Goal: Task Accomplishment & Management: Use online tool/utility

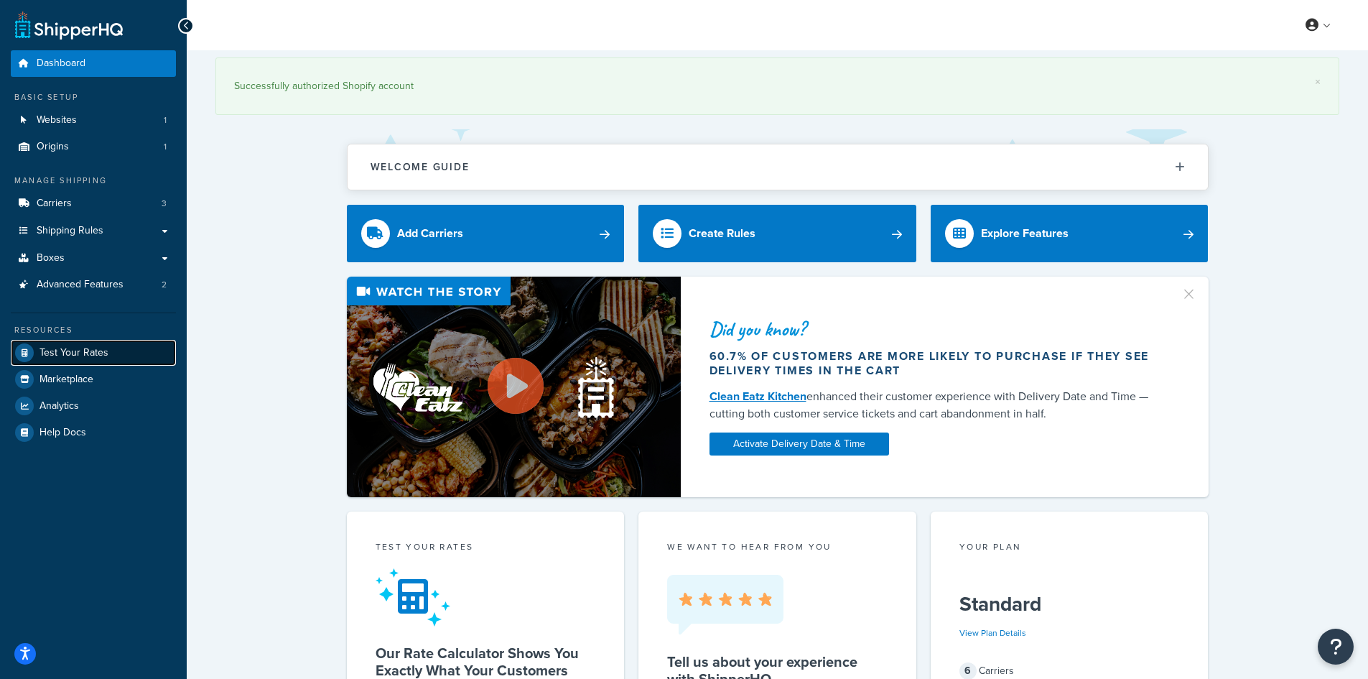
click at [102, 358] on span "Test Your Rates" at bounding box center [74, 353] width 69 height 12
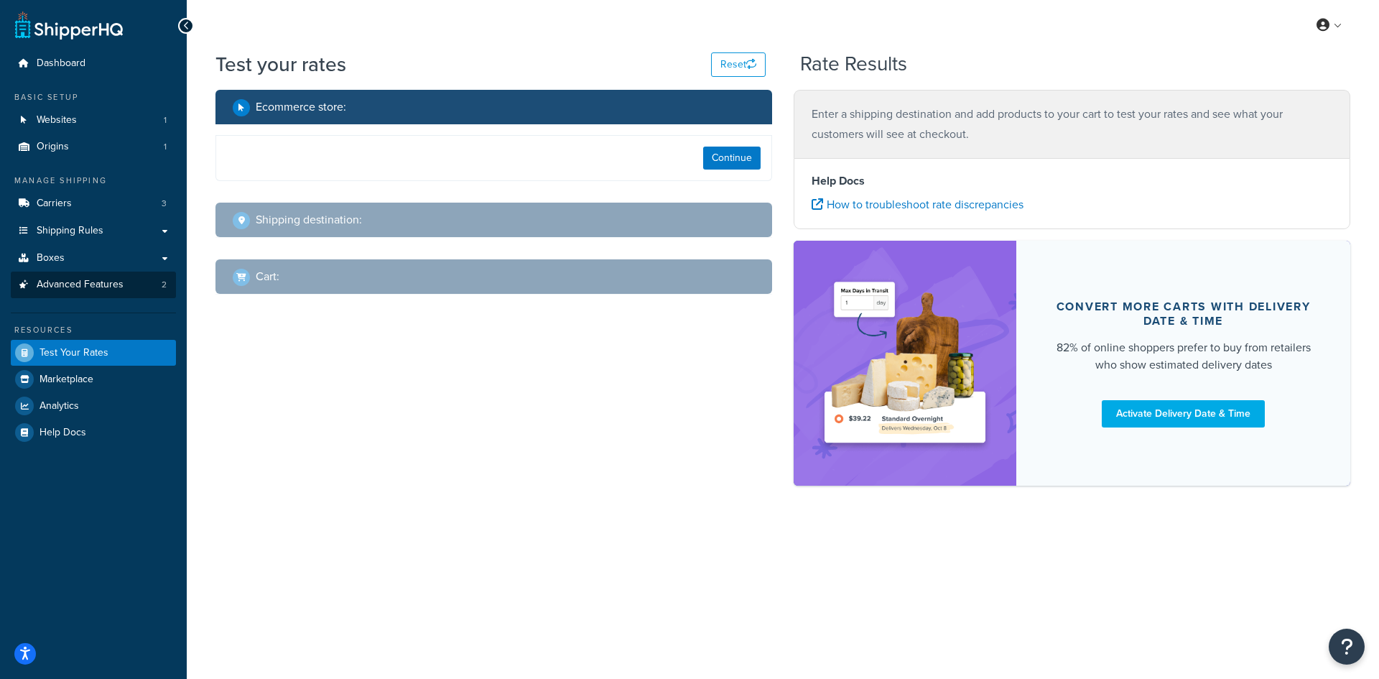
select select "[GEOGRAPHIC_DATA]"
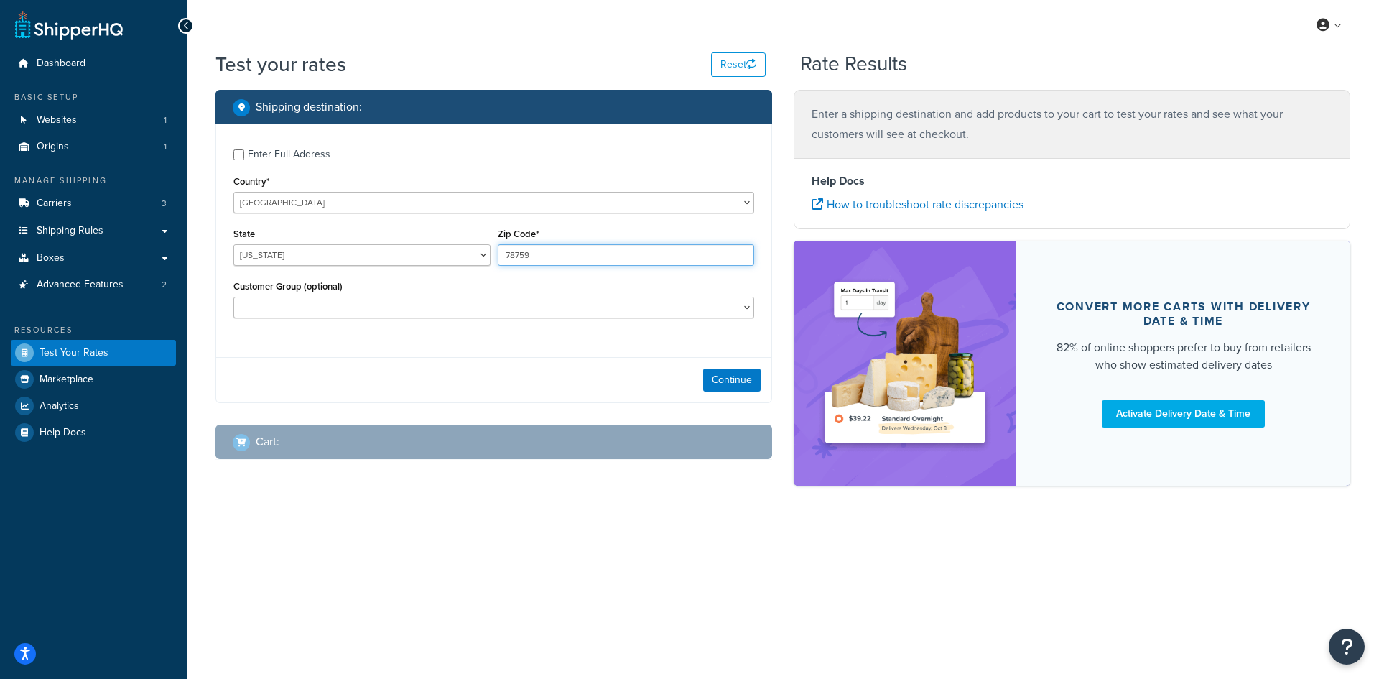
click at [560, 247] on input "78759" at bounding box center [626, 255] width 257 height 22
paste input "21227"
type input "21227"
click at [327, 250] on select "[US_STATE] [US_STATE] [US_STATE] [US_STATE] [US_STATE] Armed Forces Americas Ar…" at bounding box center [361, 255] width 257 height 22
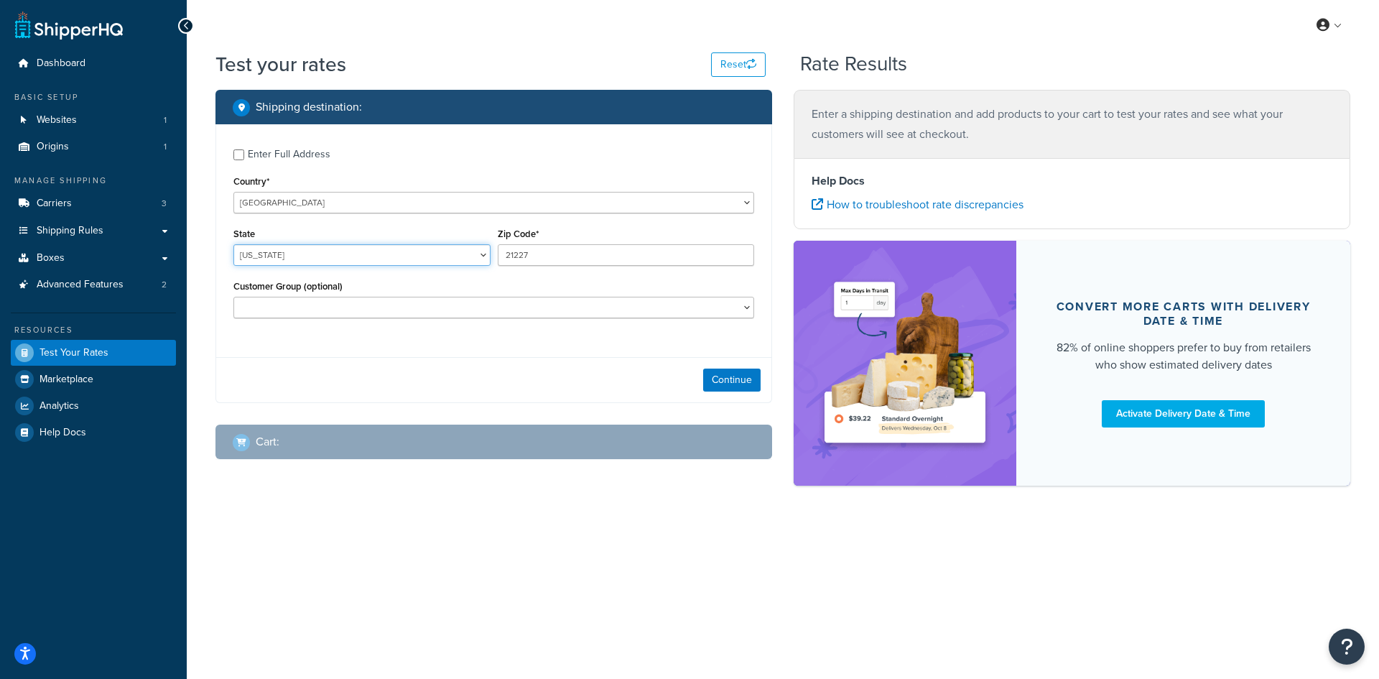
click at [327, 250] on select "[US_STATE] [US_STATE] [US_STATE] [US_STATE] [US_STATE] Armed Forces Americas Ar…" at bounding box center [361, 255] width 257 height 22
select select "MD"
click at [233, 244] on select "[US_STATE] [US_STATE] [US_STATE] [US_STATE] [US_STATE] Armed Forces Americas Ar…" at bounding box center [361, 255] width 257 height 22
click at [738, 386] on button "Continue" at bounding box center [731, 380] width 57 height 23
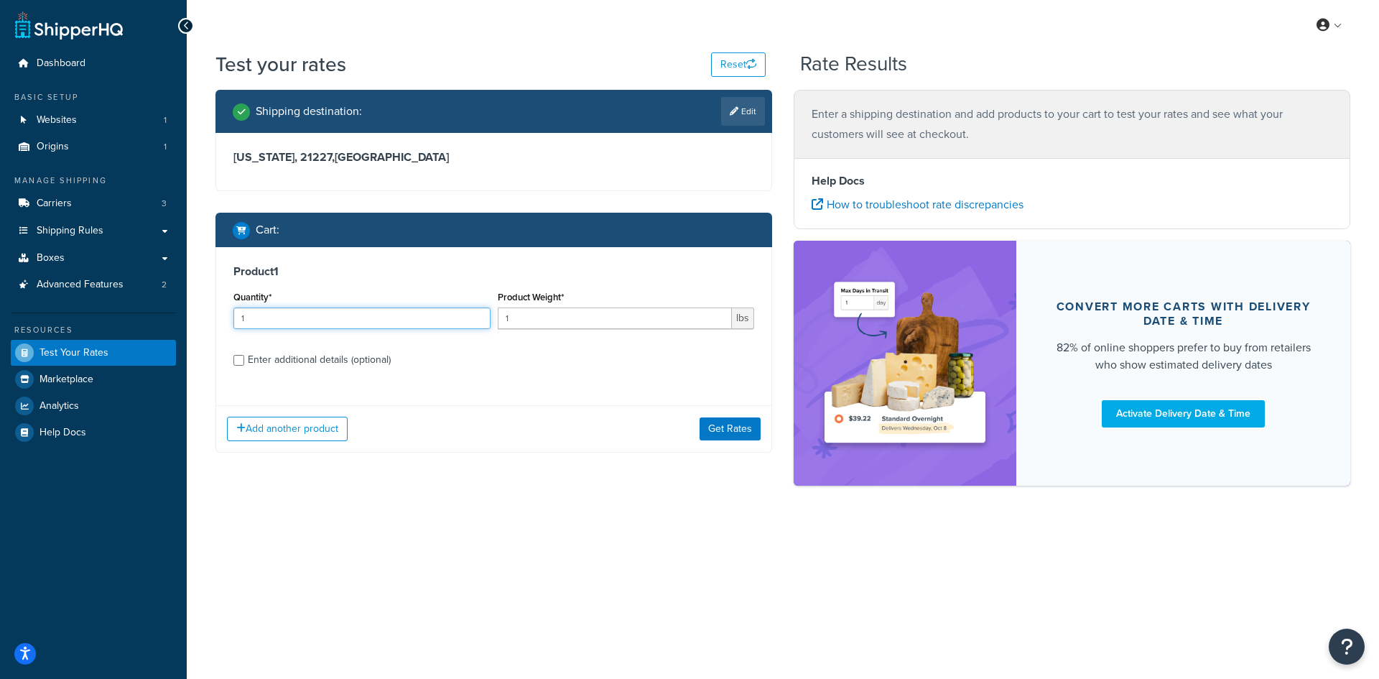
click at [292, 318] on input "1" at bounding box center [361, 318] width 257 height 22
type input "100"
click at [556, 321] on input "1" at bounding box center [615, 318] width 235 height 22
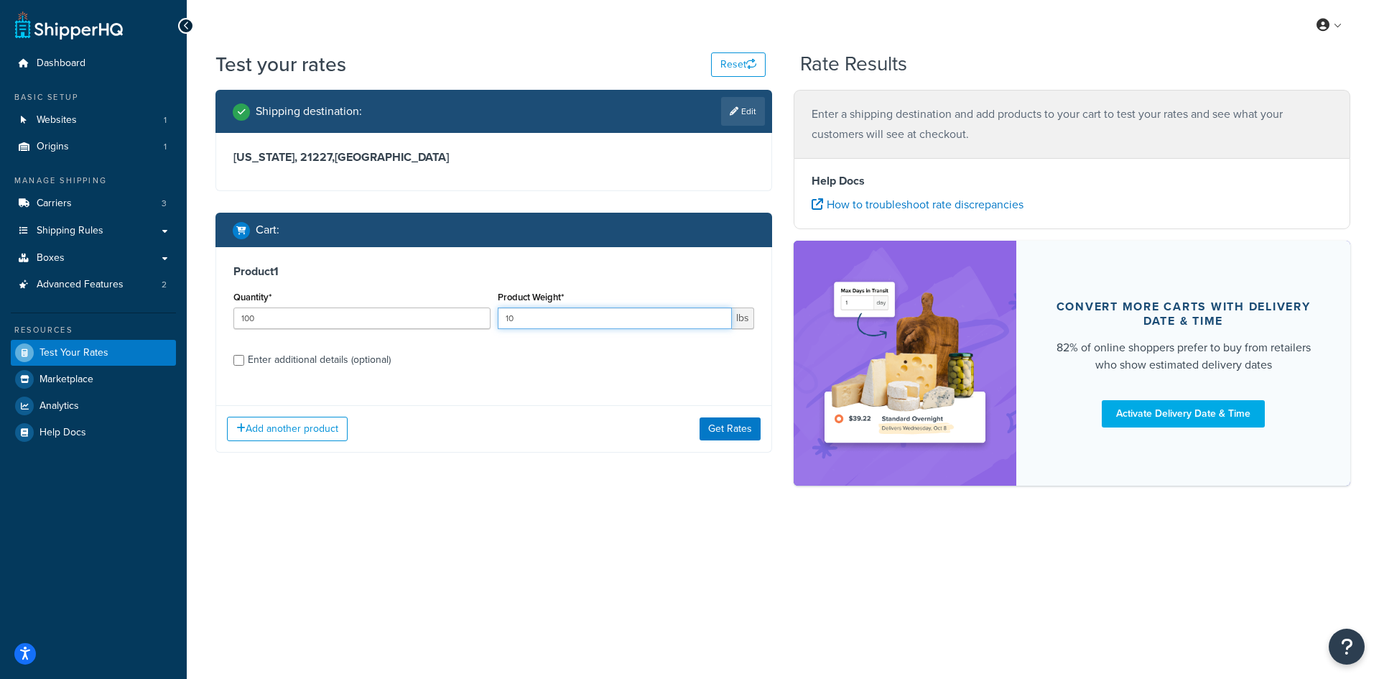
type input "1"
type input "0.12"
click at [718, 424] on button "Get Rates" at bounding box center [730, 428] width 61 height 23
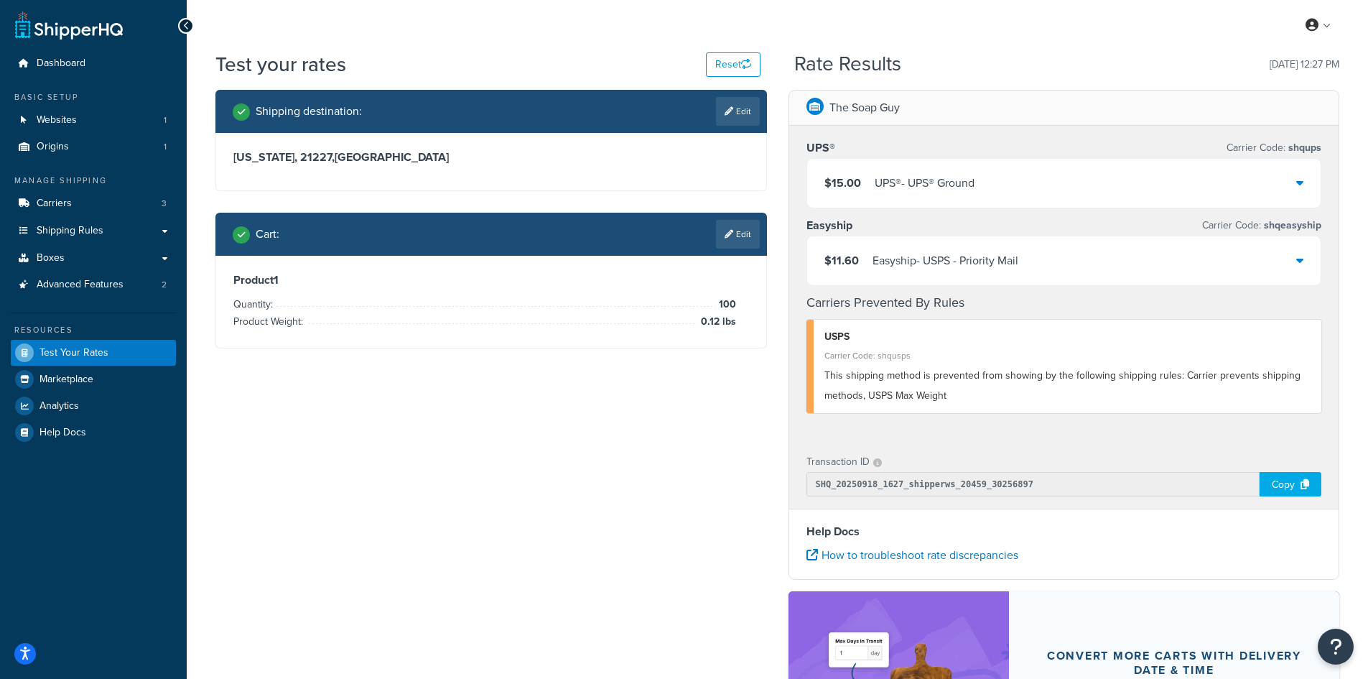
click at [923, 169] on div "$15.00 UPS® - UPS® Ground" at bounding box center [1064, 183] width 514 height 49
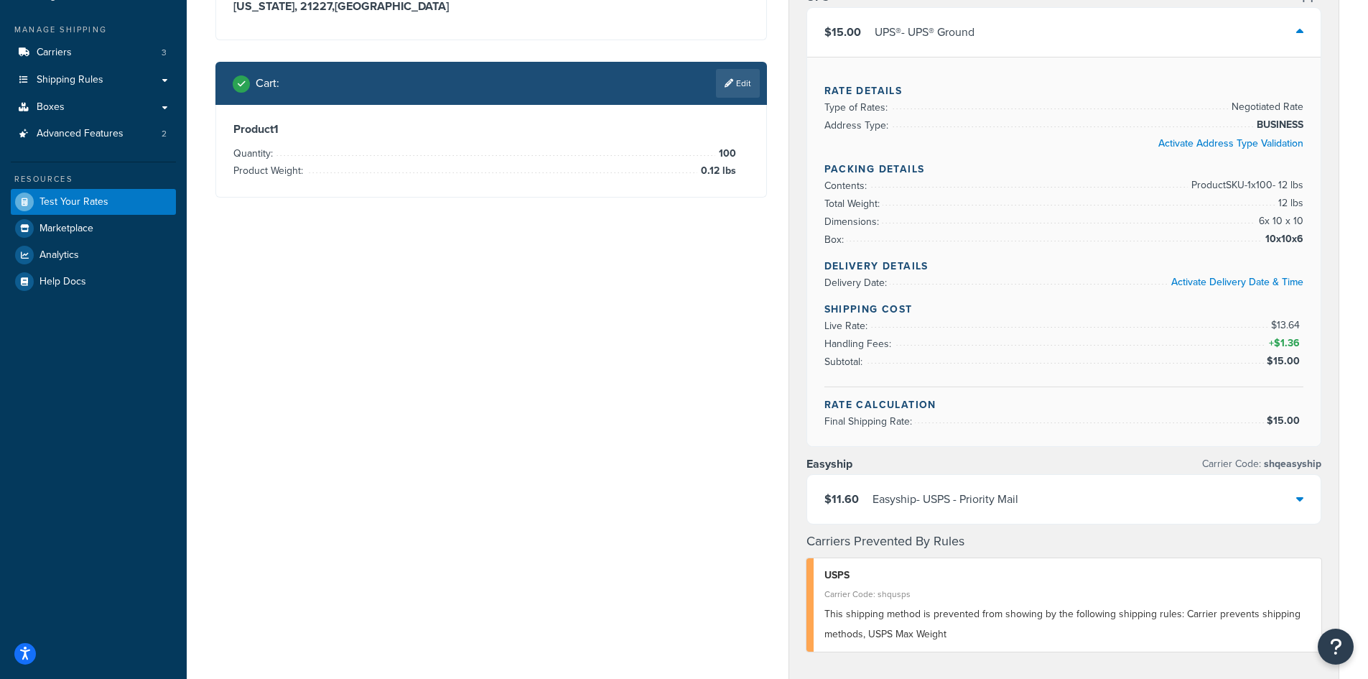
scroll to position [72, 0]
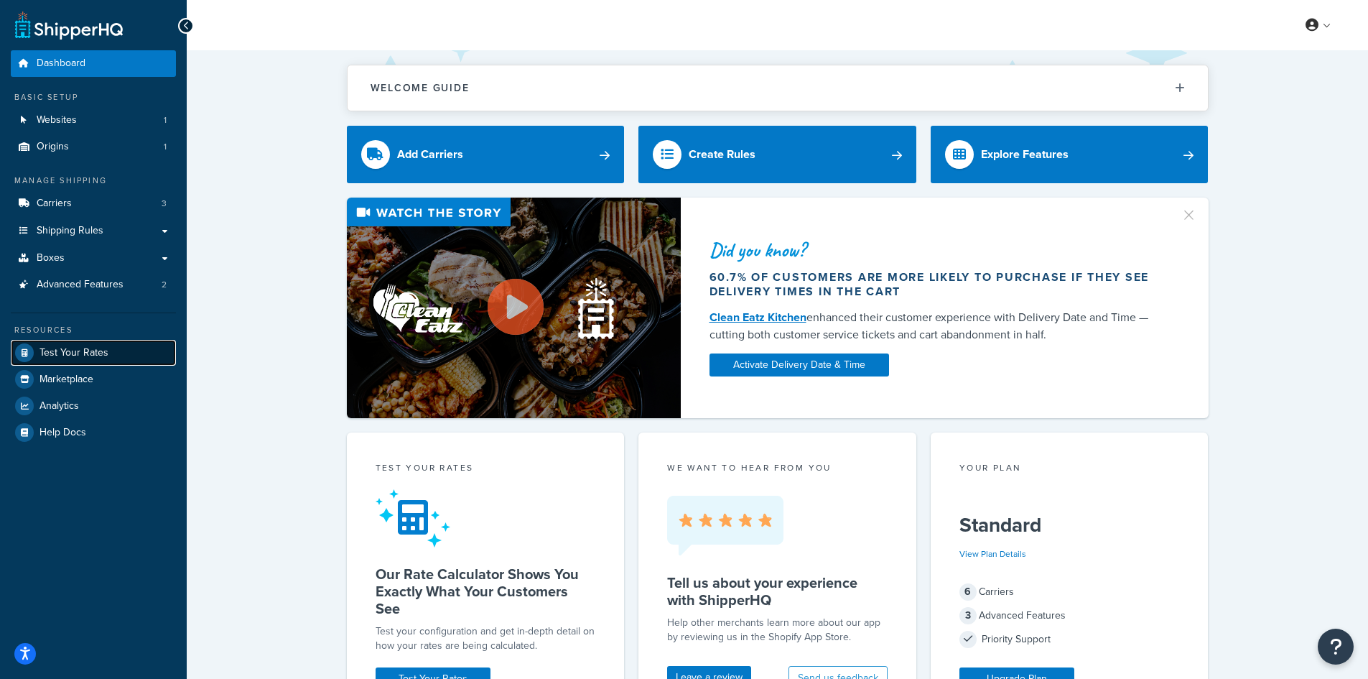
click at [129, 348] on link "Test Your Rates" at bounding box center [93, 353] width 165 height 26
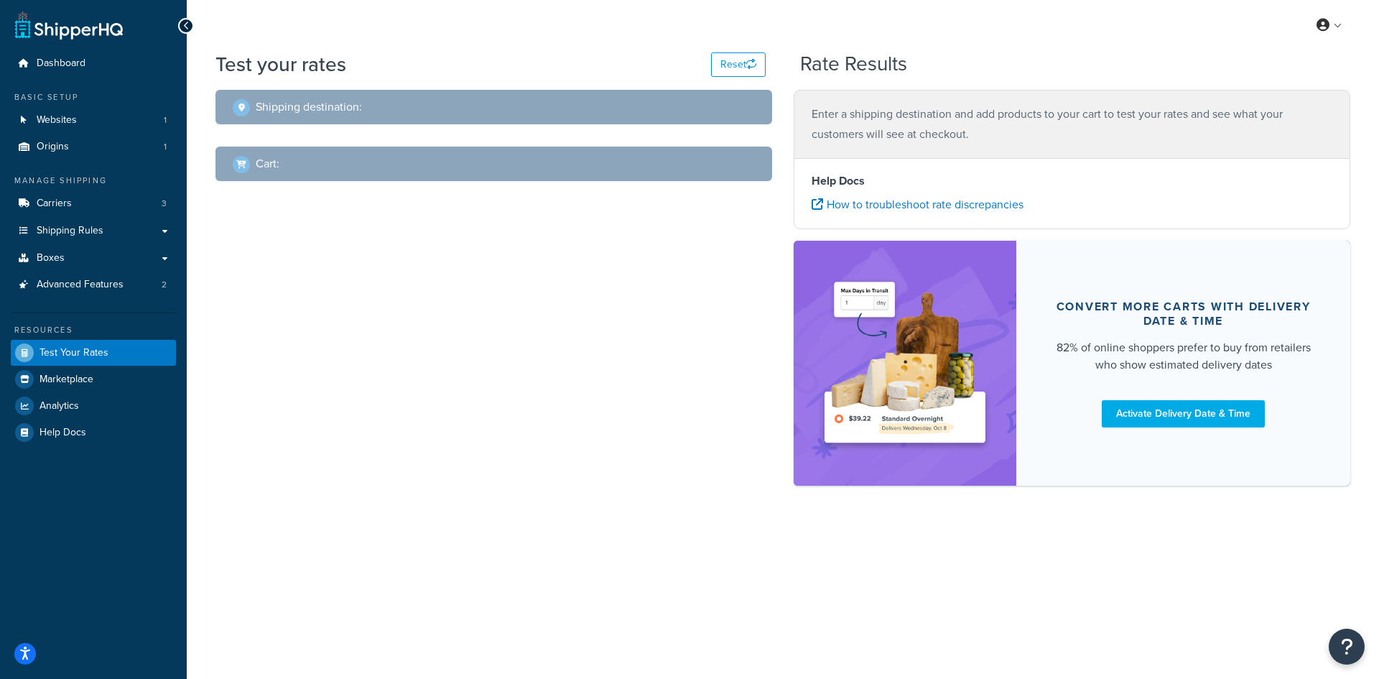
select select "[GEOGRAPHIC_DATA]"
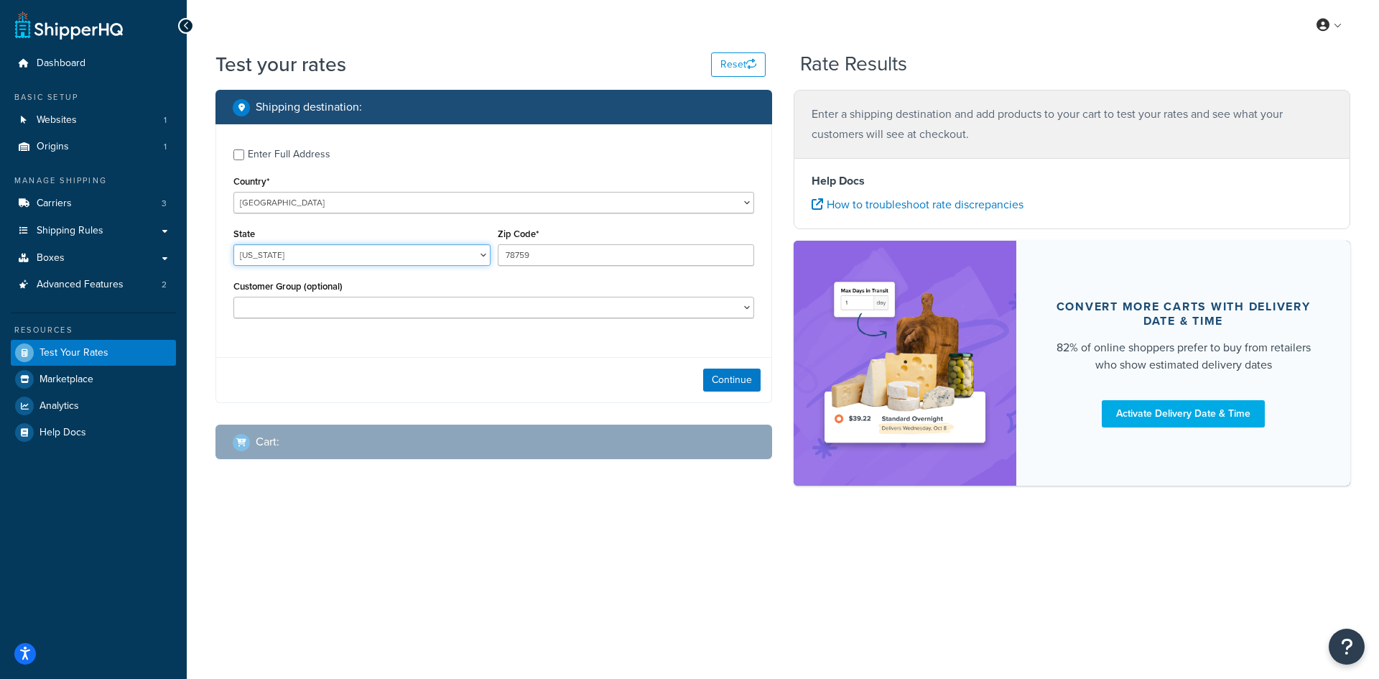
click at [352, 244] on select "[US_STATE] [US_STATE] [US_STATE] [US_STATE] [US_STATE] Armed Forces Americas Ar…" at bounding box center [361, 255] width 257 height 22
click at [524, 259] on input "78759" at bounding box center [626, 255] width 257 height 22
paste input "49935"
type input "49935"
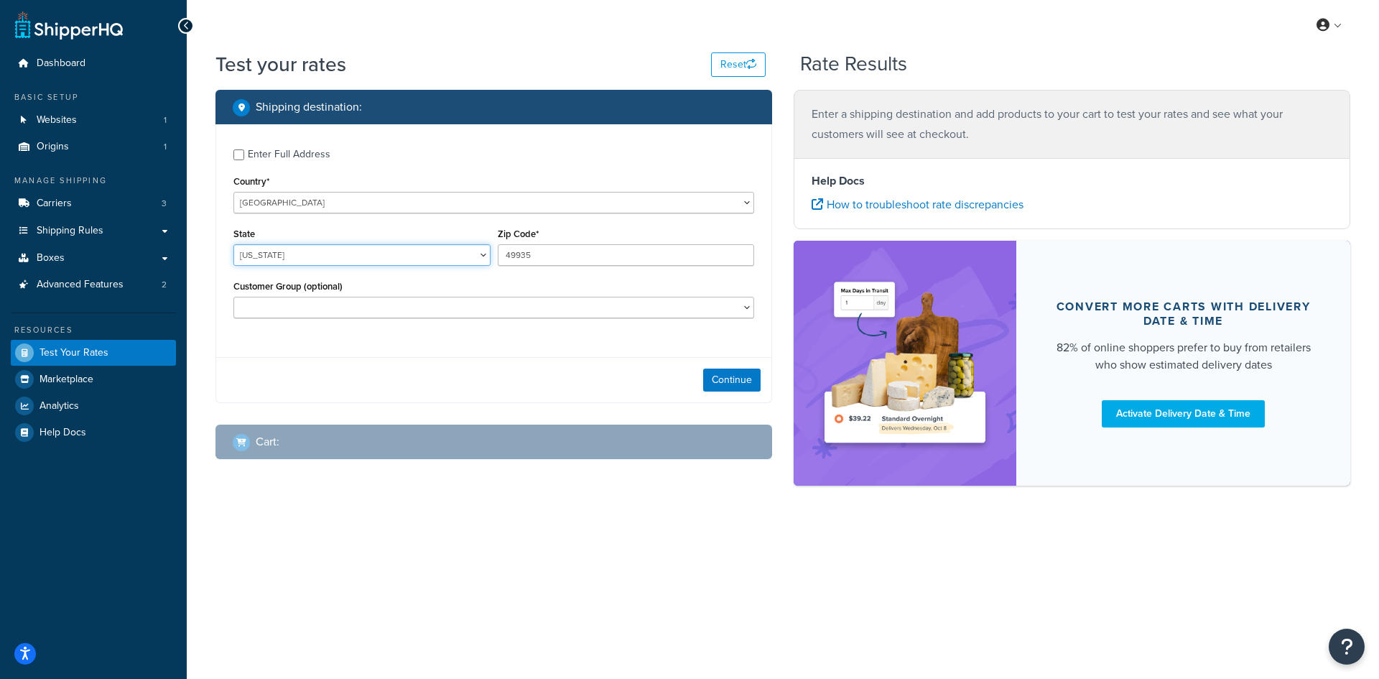
click at [326, 264] on select "[US_STATE] [US_STATE] [US_STATE] [US_STATE] [US_STATE] Armed Forces Americas Ar…" at bounding box center [361, 255] width 257 height 22
select select "MI"
click at [233, 244] on select "[US_STATE] [US_STATE] [US_STATE] [US_STATE] [US_STATE] Armed Forces Americas Ar…" at bounding box center [361, 255] width 257 height 22
click at [726, 382] on button "Continue" at bounding box center [731, 380] width 57 height 23
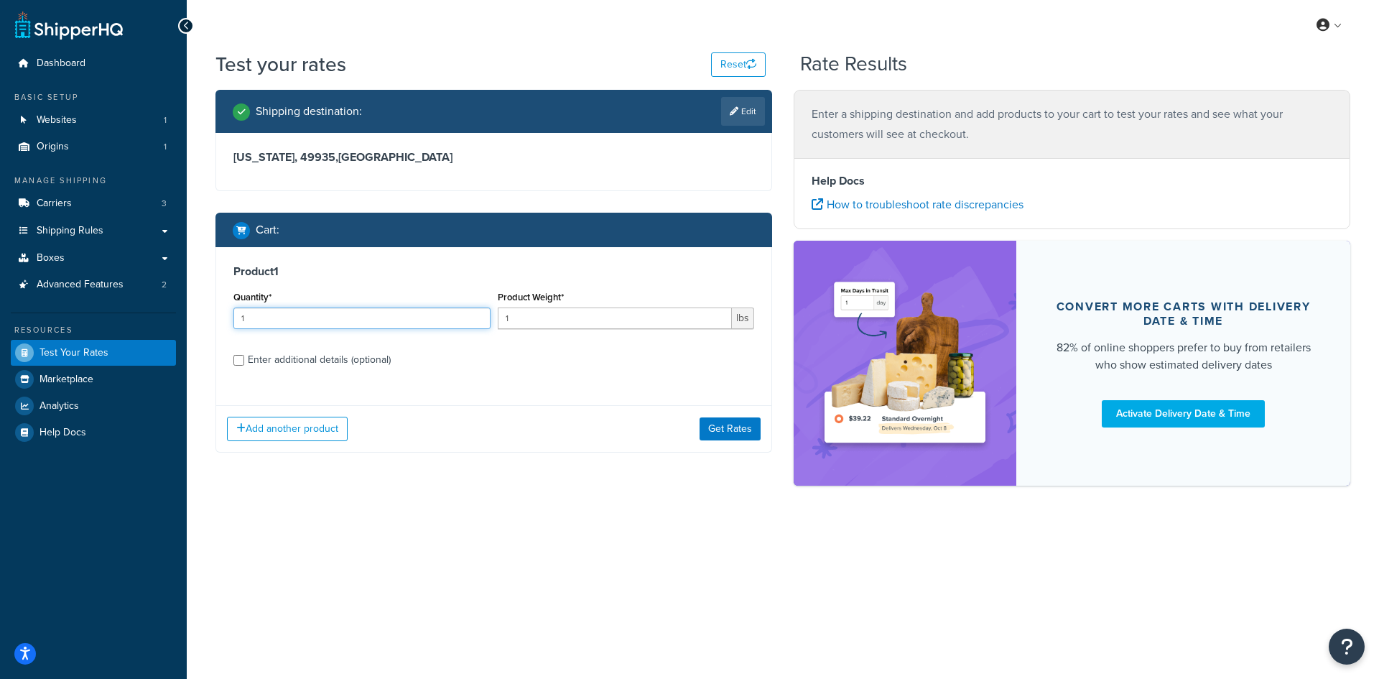
click at [306, 316] on input "1" at bounding box center [361, 318] width 257 height 22
type input "100"
click at [493, 345] on div "Product 1 Quantity* 100 Product Weight* 1 lbs Enter additional details (optiona…" at bounding box center [493, 320] width 555 height 147
click at [564, 313] on input "1" at bounding box center [615, 318] width 235 height 22
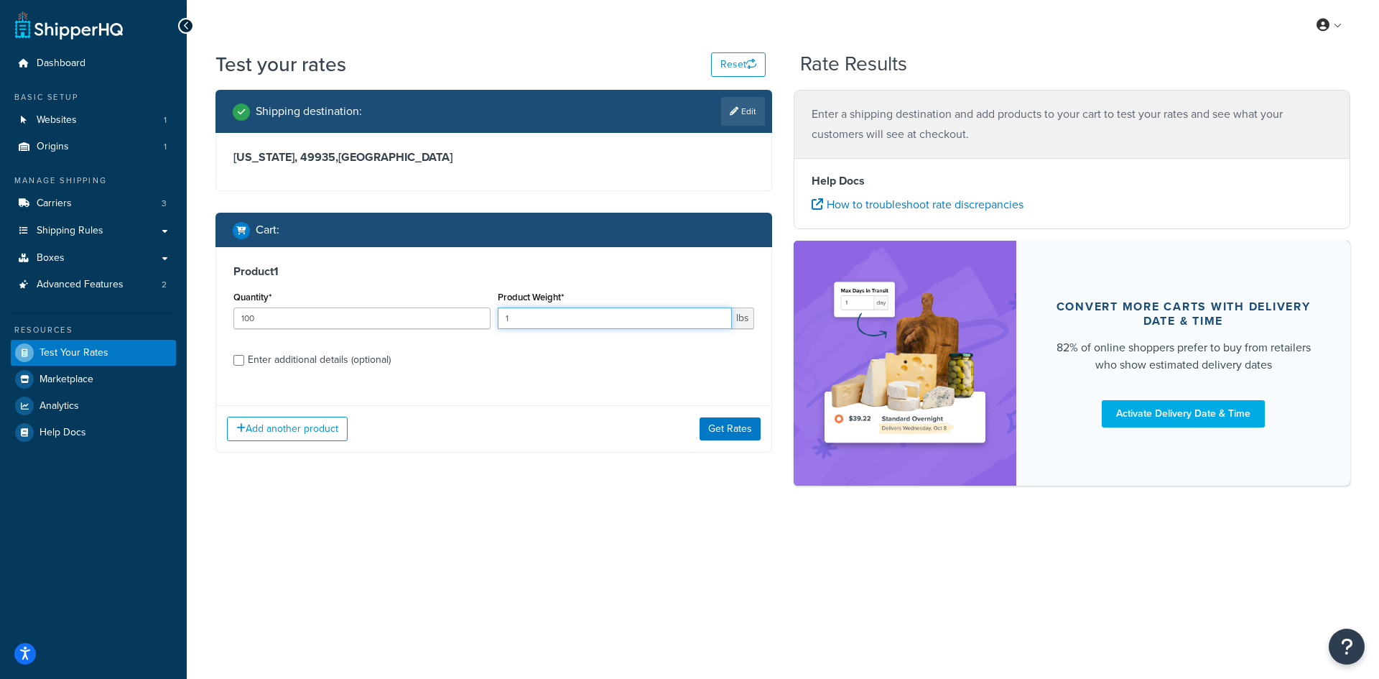
click at [564, 313] on input "1" at bounding box center [615, 318] width 235 height 22
type input "0.32"
click at [718, 441] on div "Add another product Get Rates" at bounding box center [493, 428] width 555 height 47
click at [718, 435] on button "Get Rates" at bounding box center [730, 428] width 61 height 23
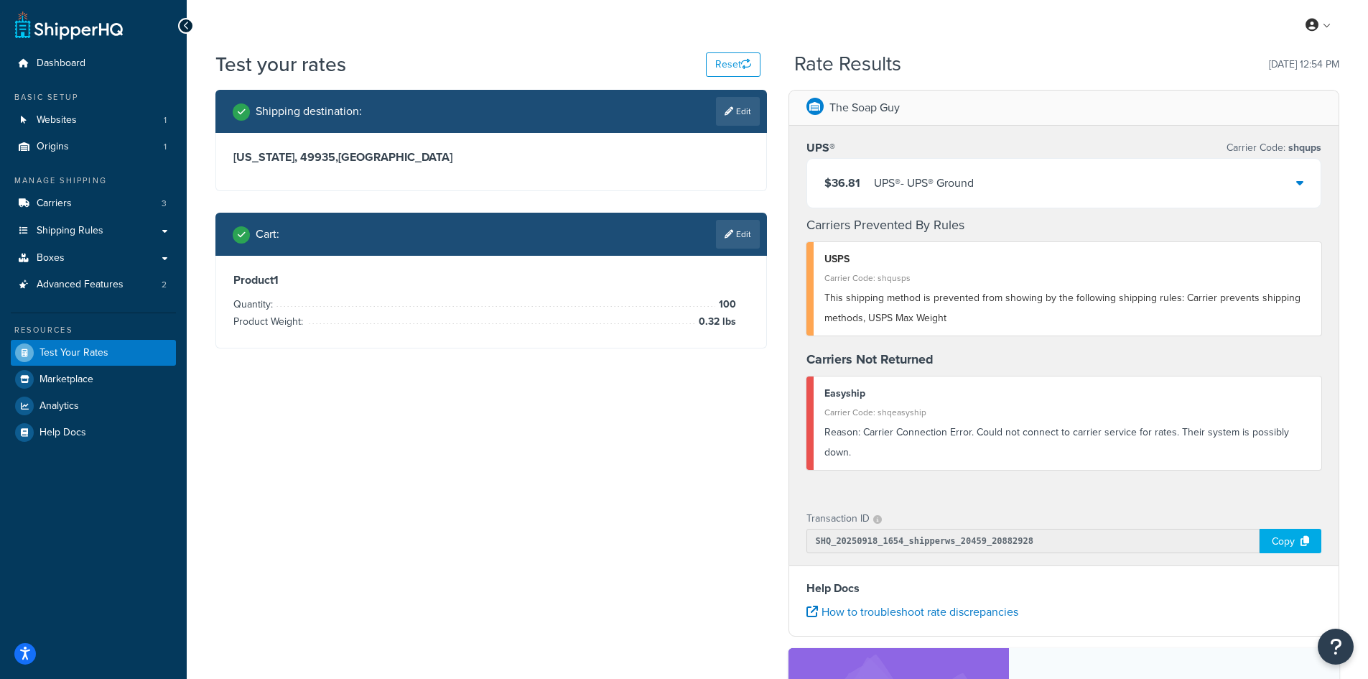
click at [962, 171] on div "$36.81 UPS® - UPS® Ground" at bounding box center [1064, 183] width 514 height 49
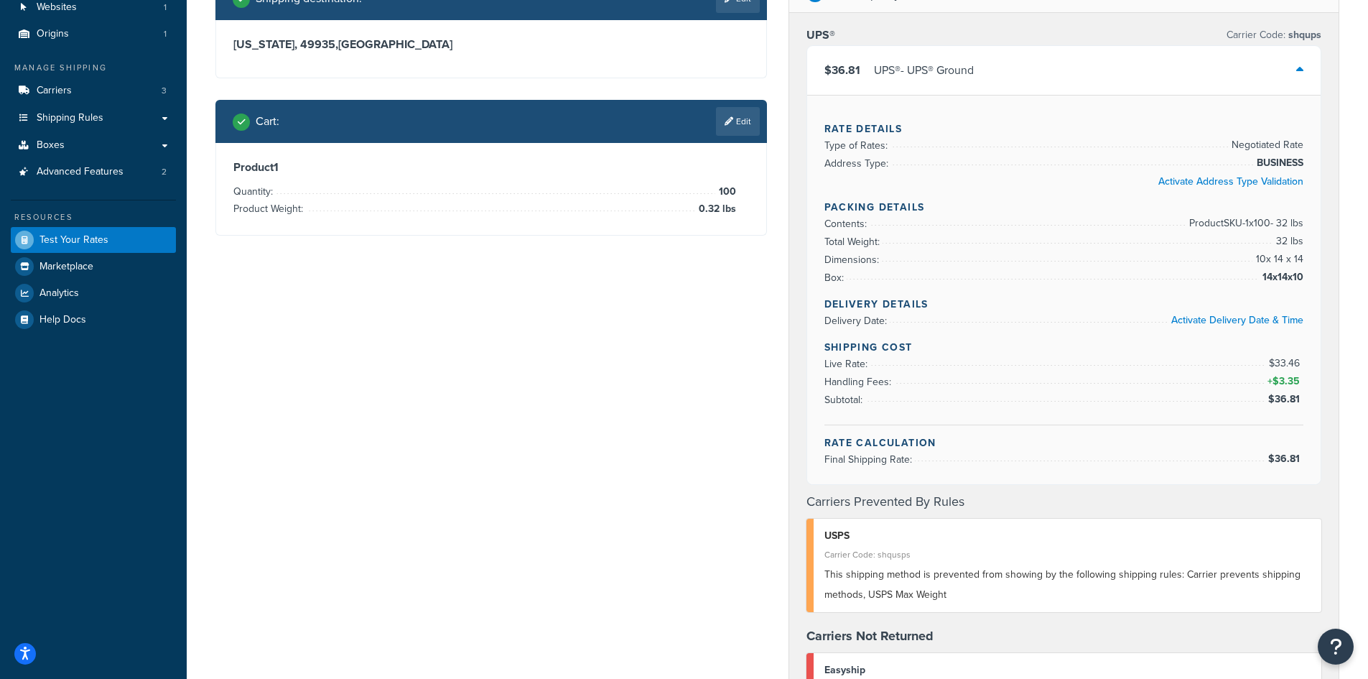
scroll to position [144, 0]
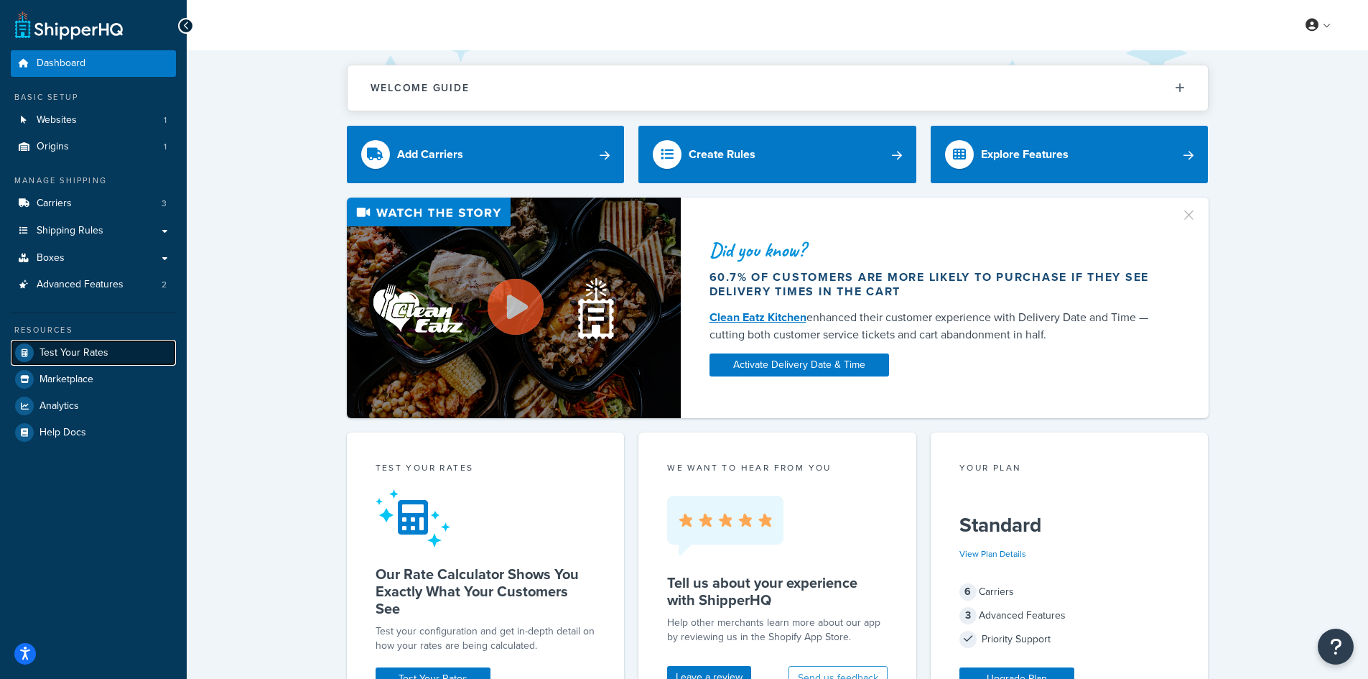
click at [97, 348] on span "Test Your Rates" at bounding box center [74, 353] width 69 height 12
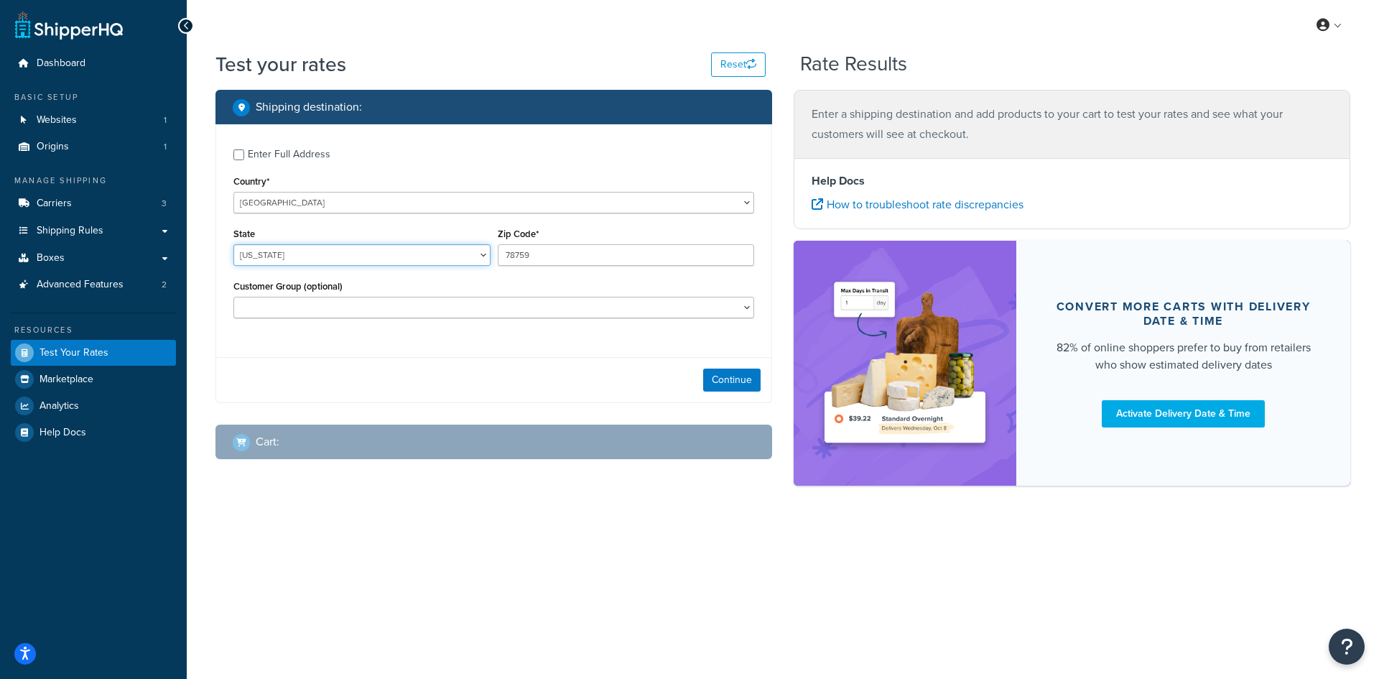
click at [313, 260] on select "[US_STATE] [US_STATE] [US_STATE] [US_STATE] [US_STATE] Armed Forces Americas Ar…" at bounding box center [361, 255] width 257 height 22
select select "NY"
click at [233, 244] on select "[US_STATE] [US_STATE] [US_STATE] [US_STATE] [US_STATE] Armed Forces Americas Ar…" at bounding box center [361, 255] width 257 height 22
click at [519, 252] on input "78759" at bounding box center [626, 255] width 257 height 22
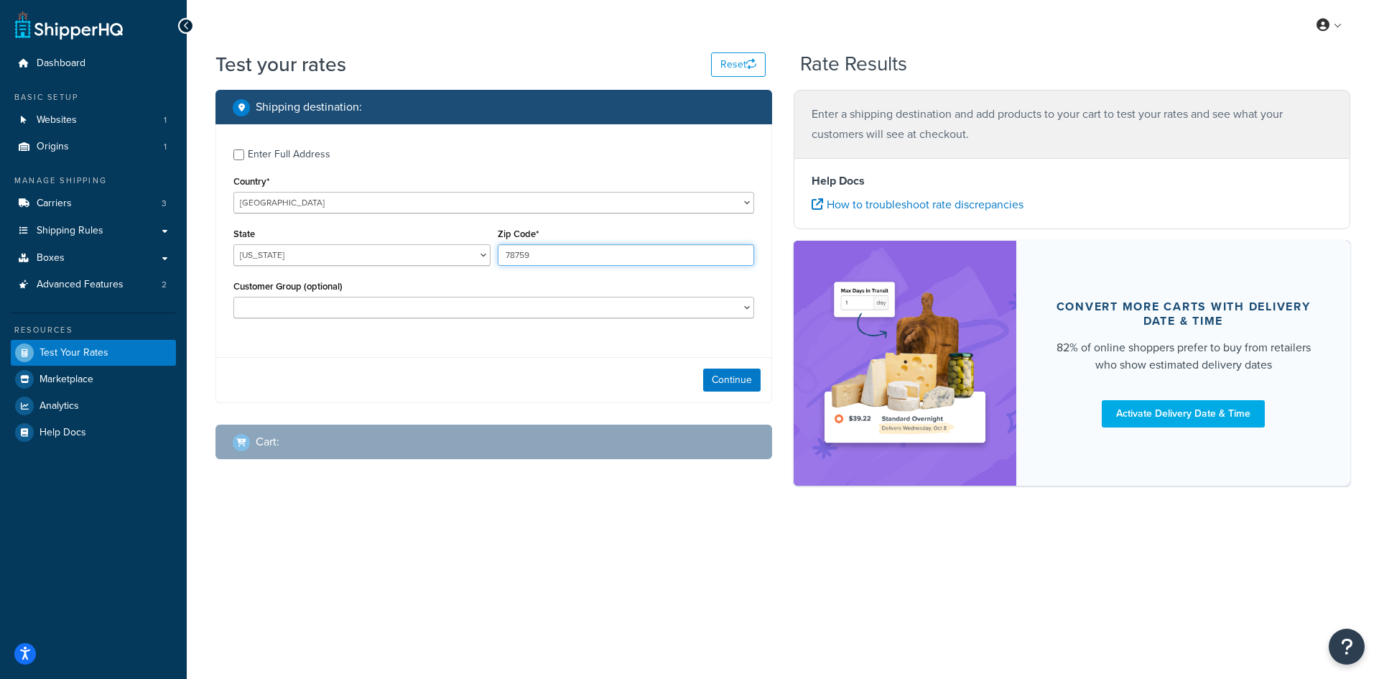
paste input "11213"
type input "11213"
click at [482, 325] on div "Customer Group (optional) Logged In Not Logged in Rate Testers Retail Wholesale" at bounding box center [494, 303] width 528 height 52
click at [723, 384] on button "Continue" at bounding box center [731, 380] width 57 height 23
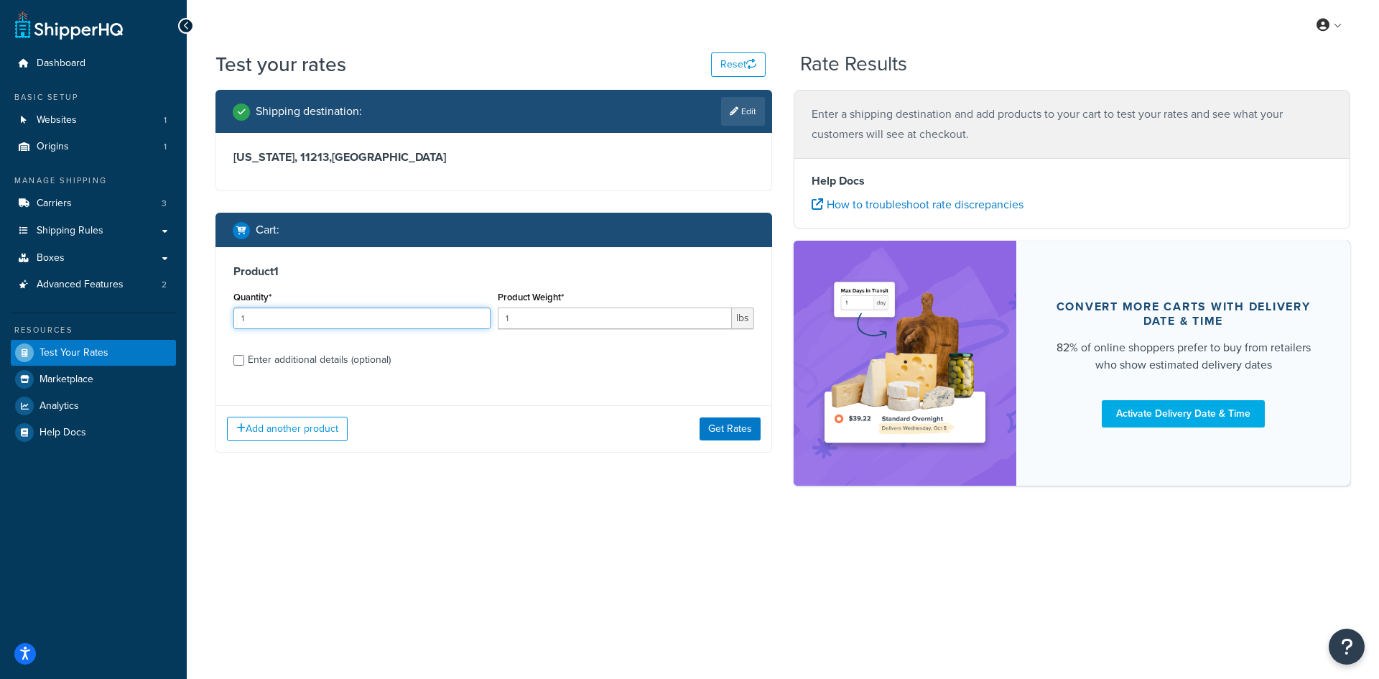
click at [269, 310] on input "1" at bounding box center [361, 318] width 257 height 22
type input "100"
click at [539, 305] on div "Product Weight* 1 lbs" at bounding box center [626, 308] width 257 height 42
drag, startPoint x: 539, startPoint y: 305, endPoint x: 533, endPoint y: 310, distance: 8.2
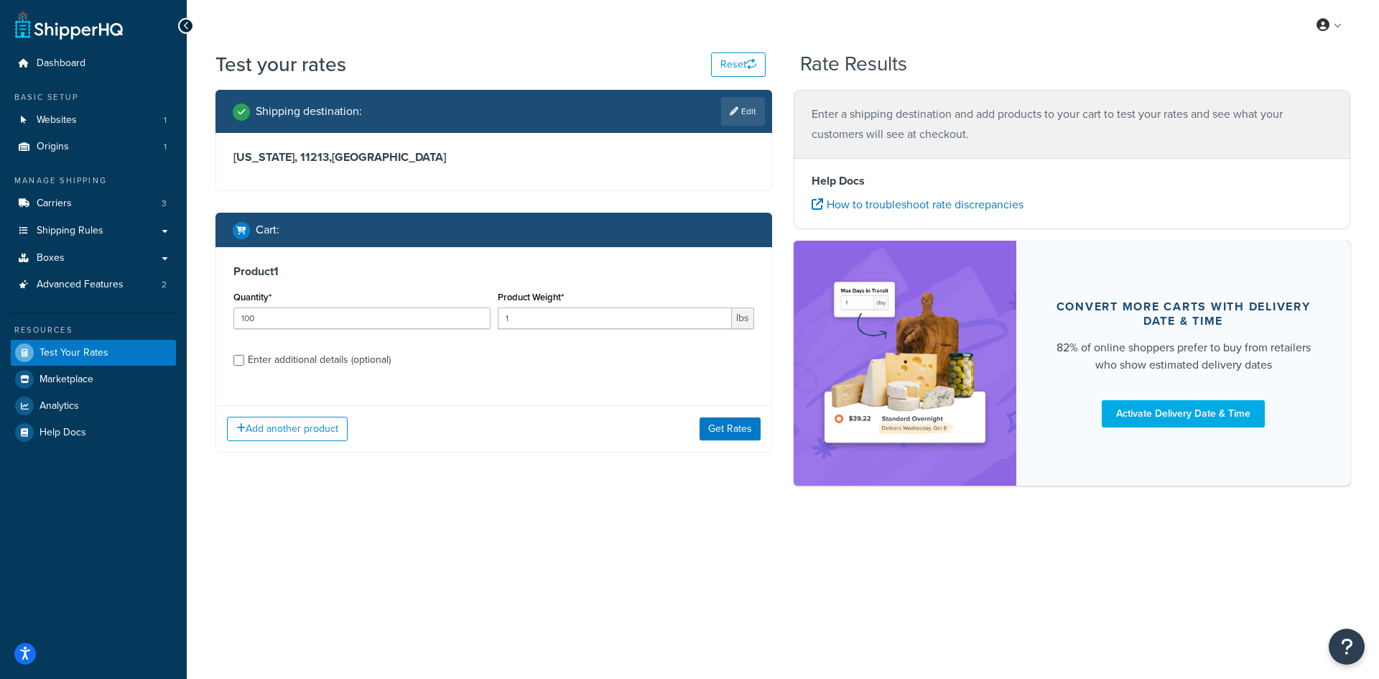
click at [539, 305] on div "Product Weight* 1 lbs" at bounding box center [626, 308] width 257 height 42
click at [533, 310] on input "1" at bounding box center [615, 318] width 235 height 22
type input "1.00"
click at [550, 376] on div "Product 1 Quantity* 100 Product Weight* 1.00 lbs Enter additional details (opti…" at bounding box center [493, 320] width 555 height 147
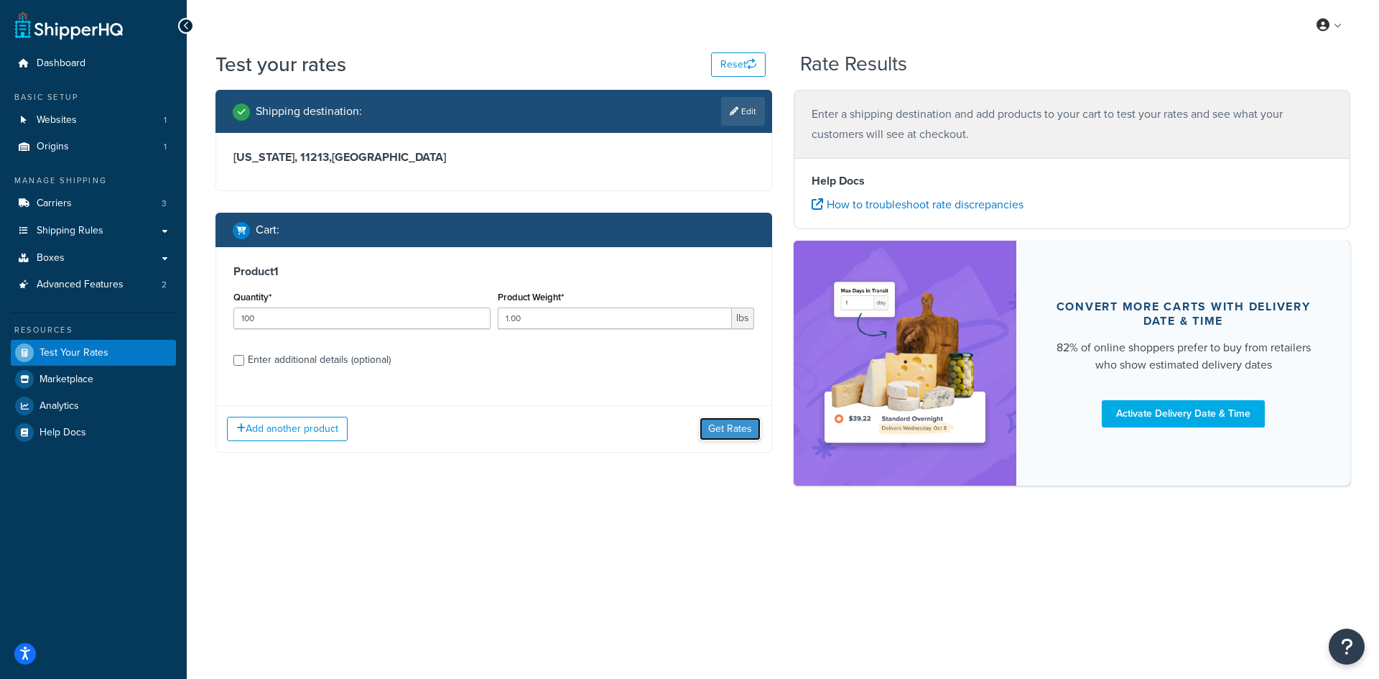
click at [737, 437] on button "Get Rates" at bounding box center [730, 428] width 61 height 23
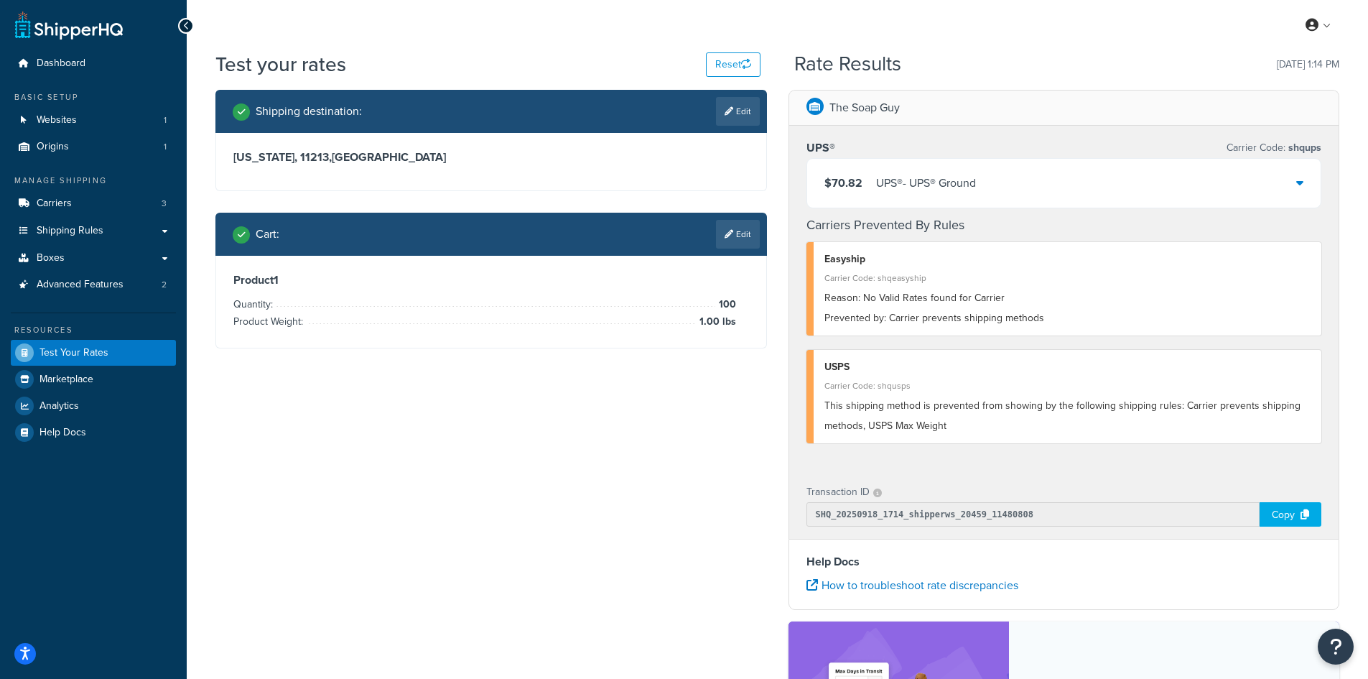
click at [971, 173] on div "UPS® - UPS® Ground" at bounding box center [926, 183] width 100 height 20
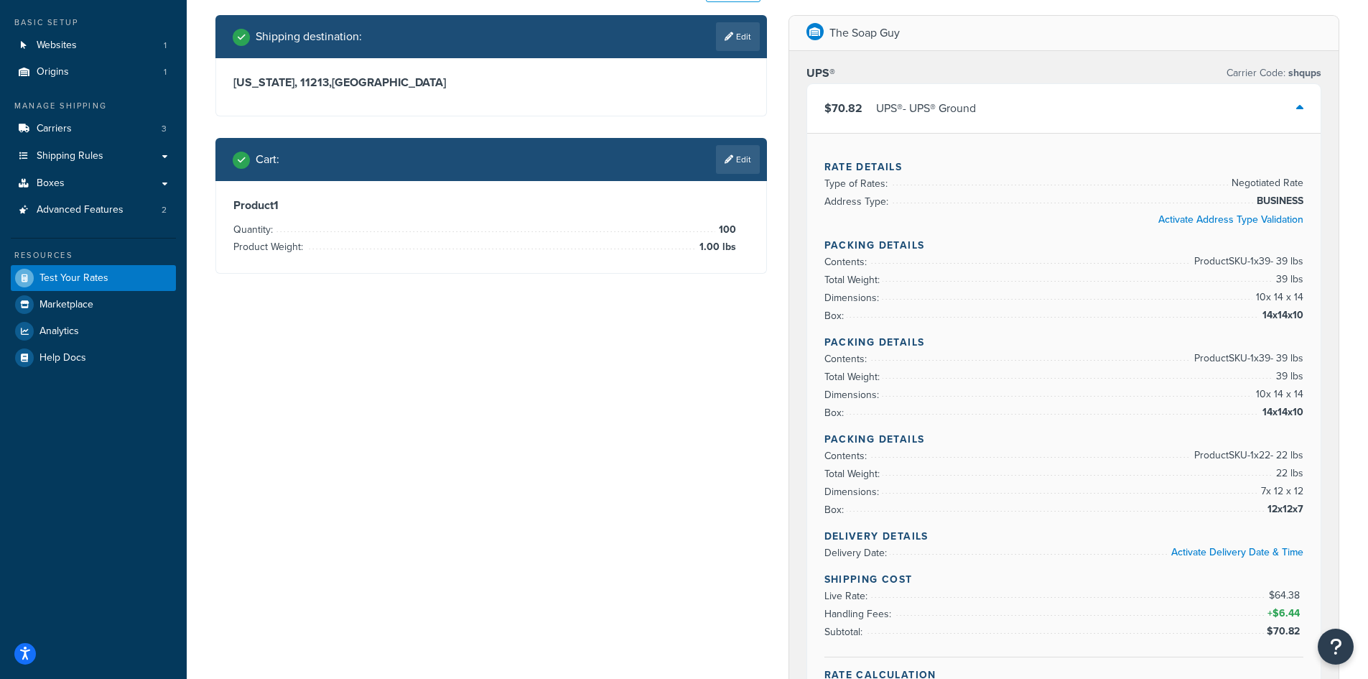
scroll to position [72, 0]
